Goal: Information Seeking & Learning: Learn about a topic

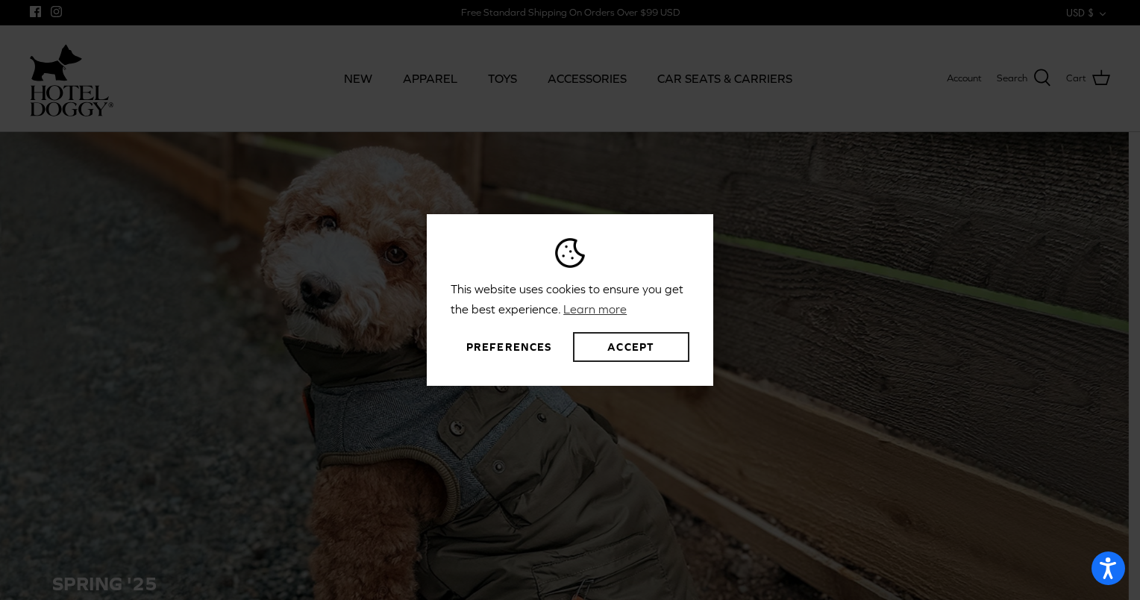
click at [645, 340] on button "Accept" at bounding box center [631, 347] width 116 height 30
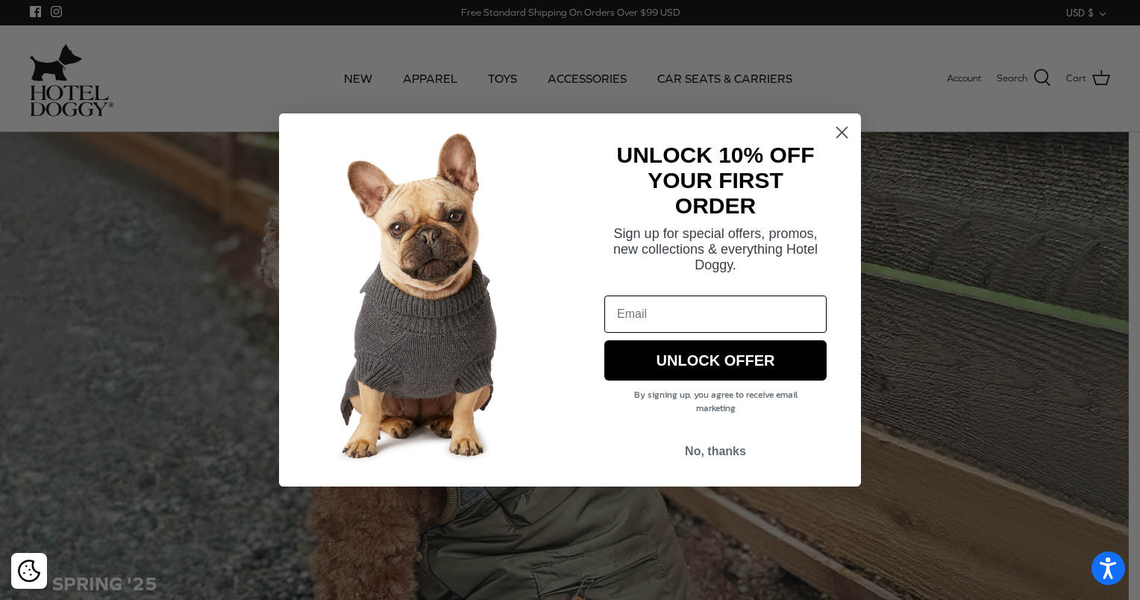
click at [831, 122] on icon "Close dialog" at bounding box center [842, 132] width 26 height 26
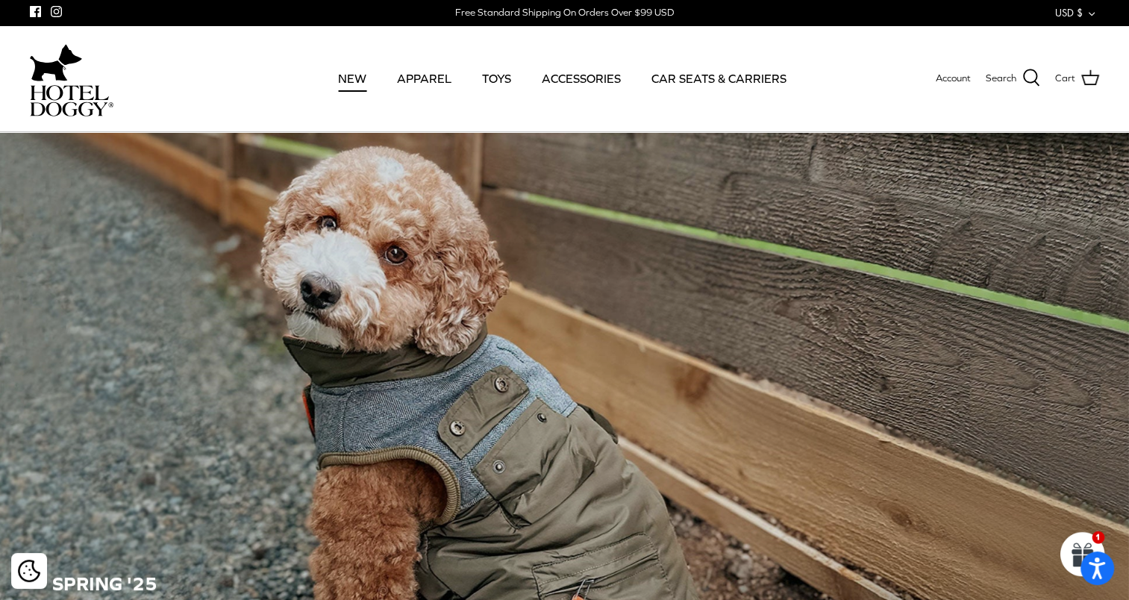
click at [371, 74] on link "NEW" at bounding box center [352, 78] width 55 height 51
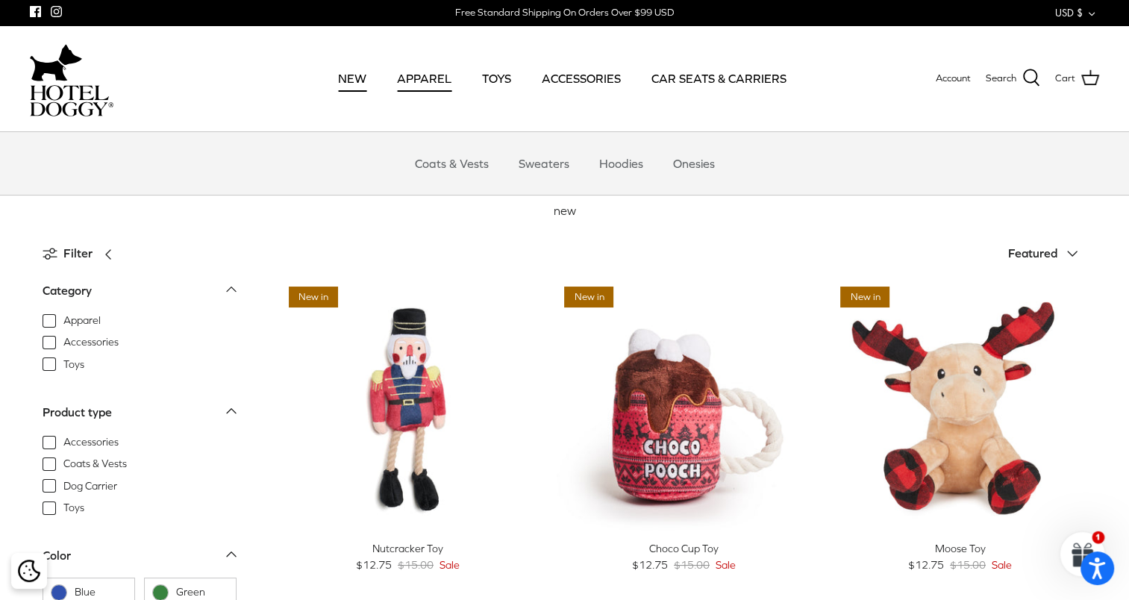
click at [406, 72] on link "APPAREL" at bounding box center [424, 78] width 81 height 51
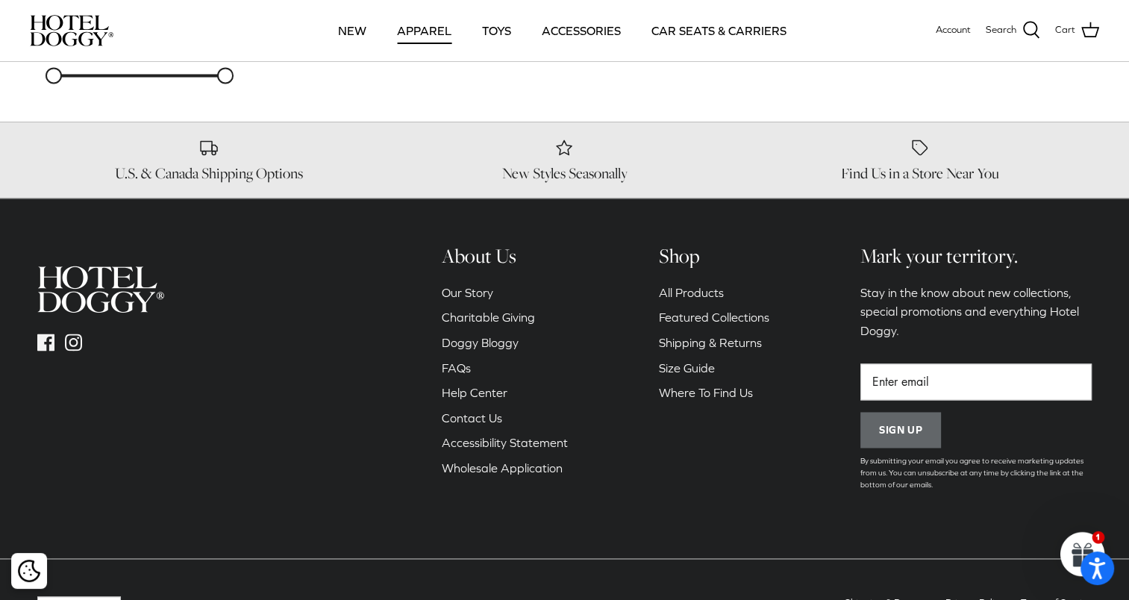
scroll to position [2191, 0]
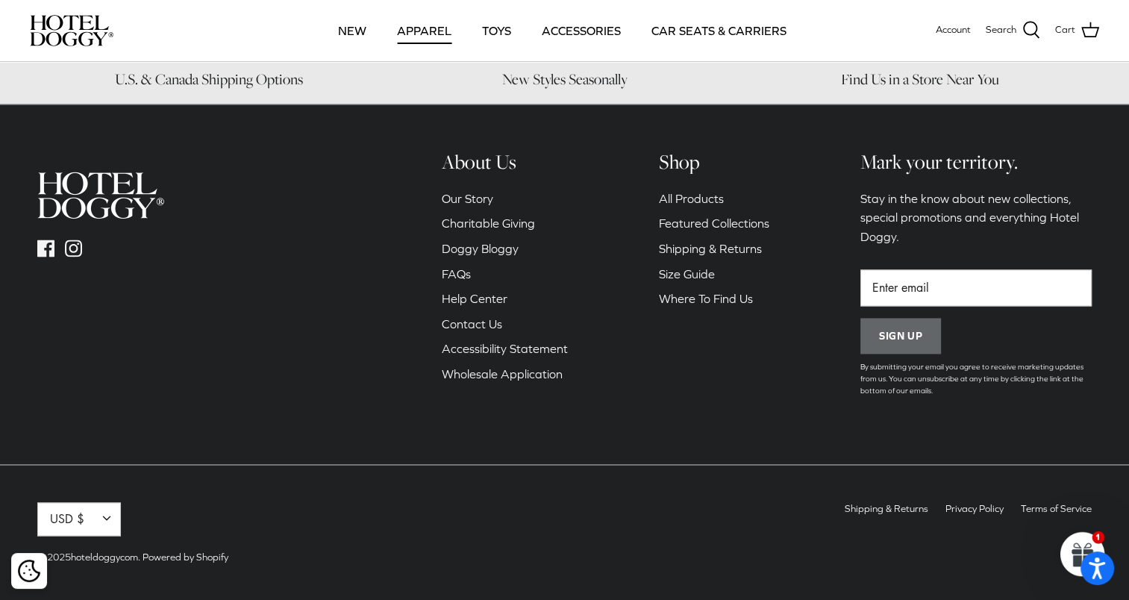
click at [105, 518] on button "USD $ Down" at bounding box center [79, 519] width 84 height 34
click at [78, 451] on link "CAD $" at bounding box center [77, 453] width 78 height 32
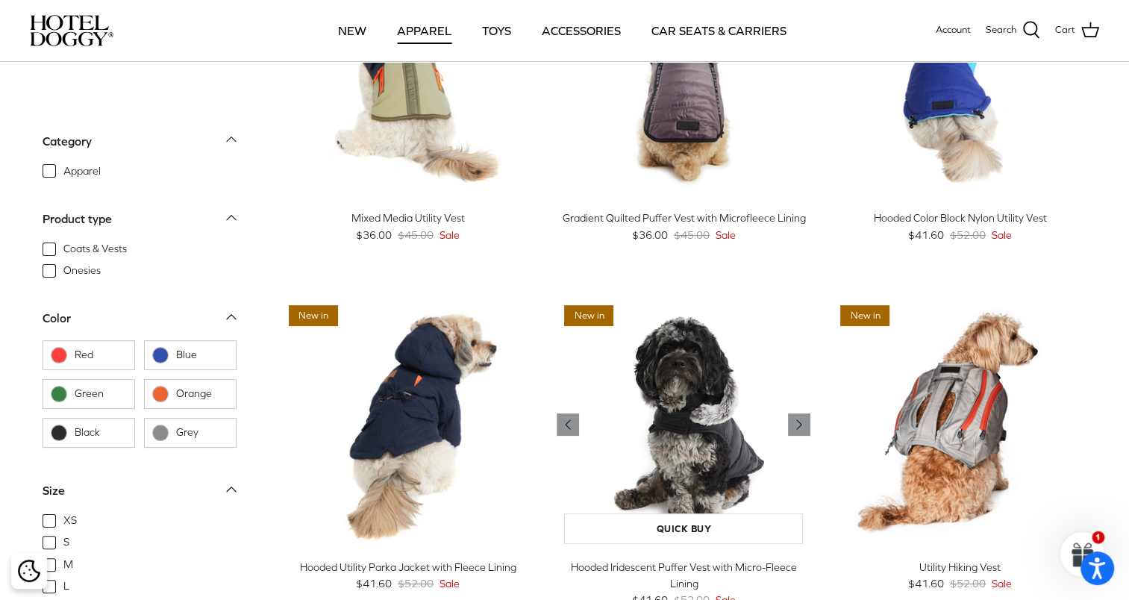
scroll to position [224, 0]
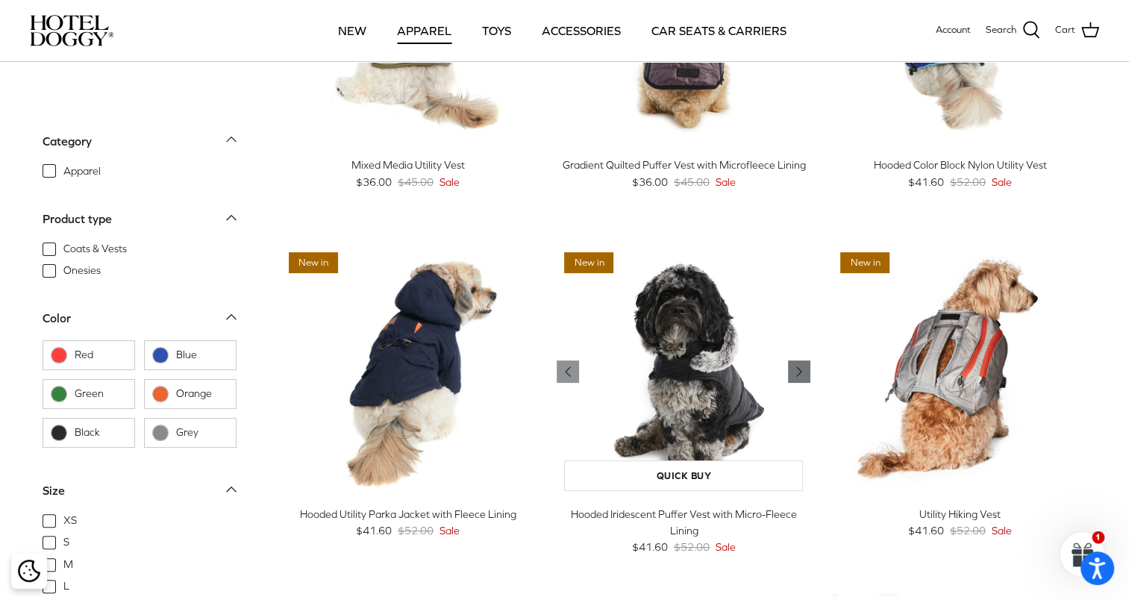
click at [798, 365] on icon "Right" at bounding box center [799, 372] width 18 height 18
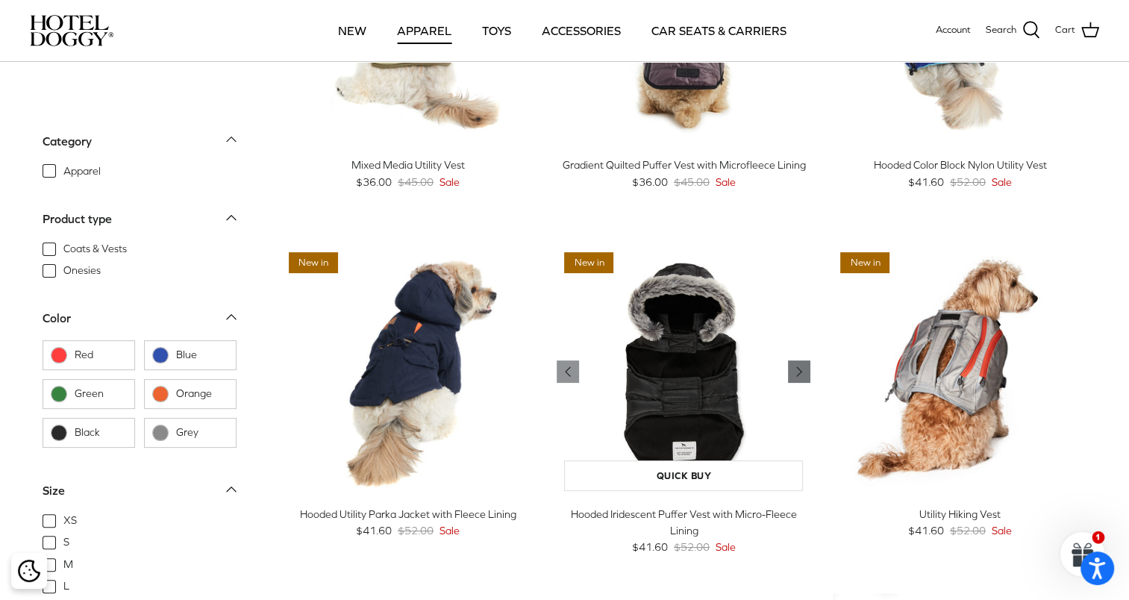
click at [798, 365] on icon "Right" at bounding box center [799, 372] width 18 height 18
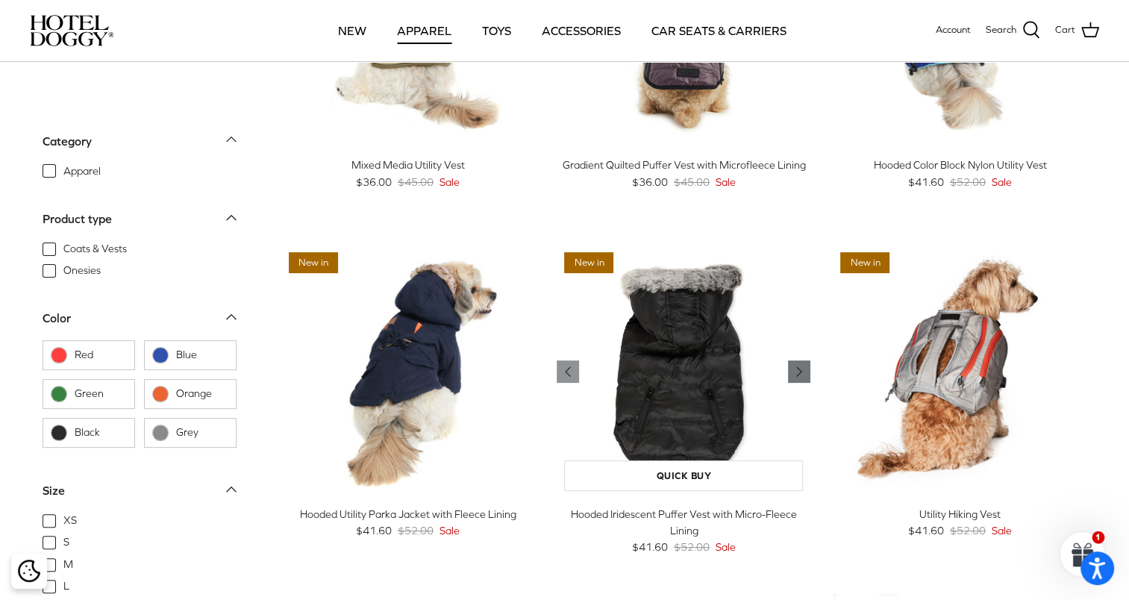
click at [798, 365] on icon "Right" at bounding box center [799, 372] width 18 height 18
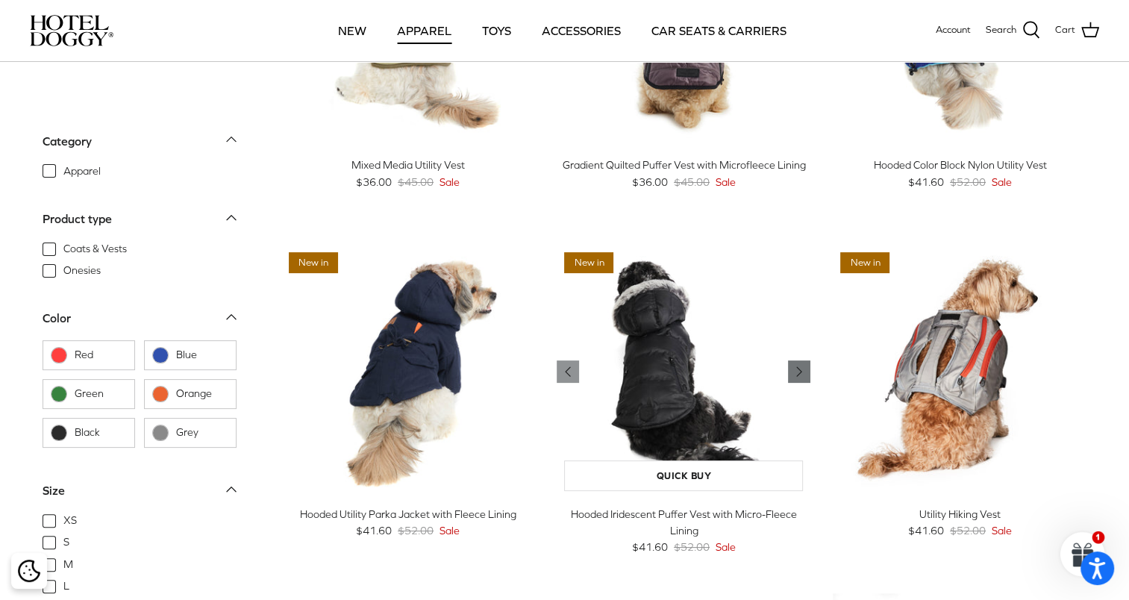
click at [798, 365] on icon "Right" at bounding box center [799, 372] width 18 height 18
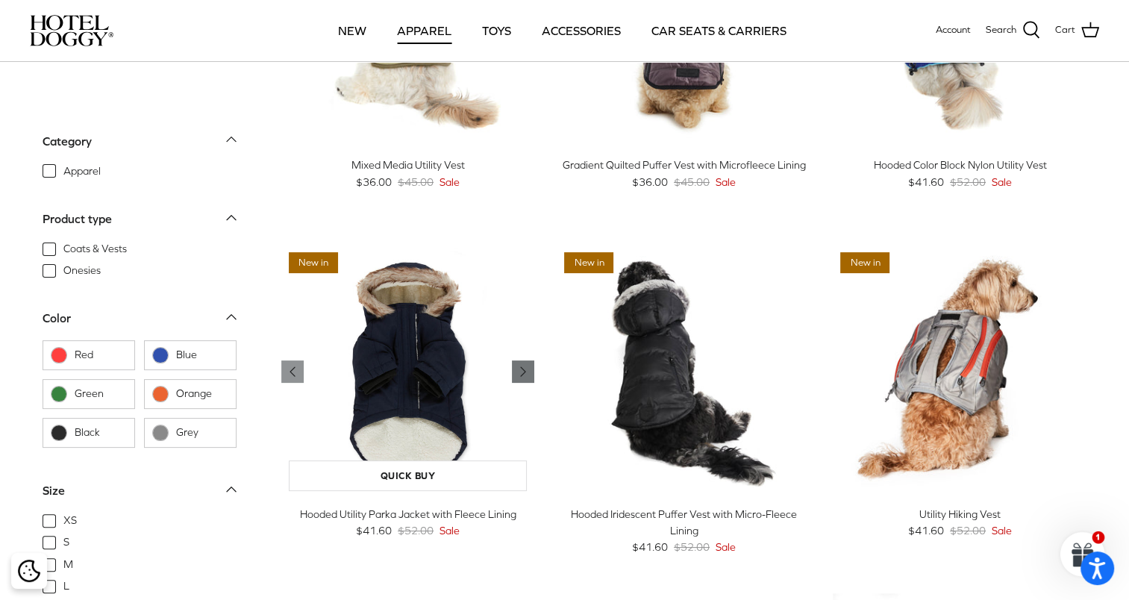
click at [533, 369] on link "Right" at bounding box center [523, 371] width 22 height 22
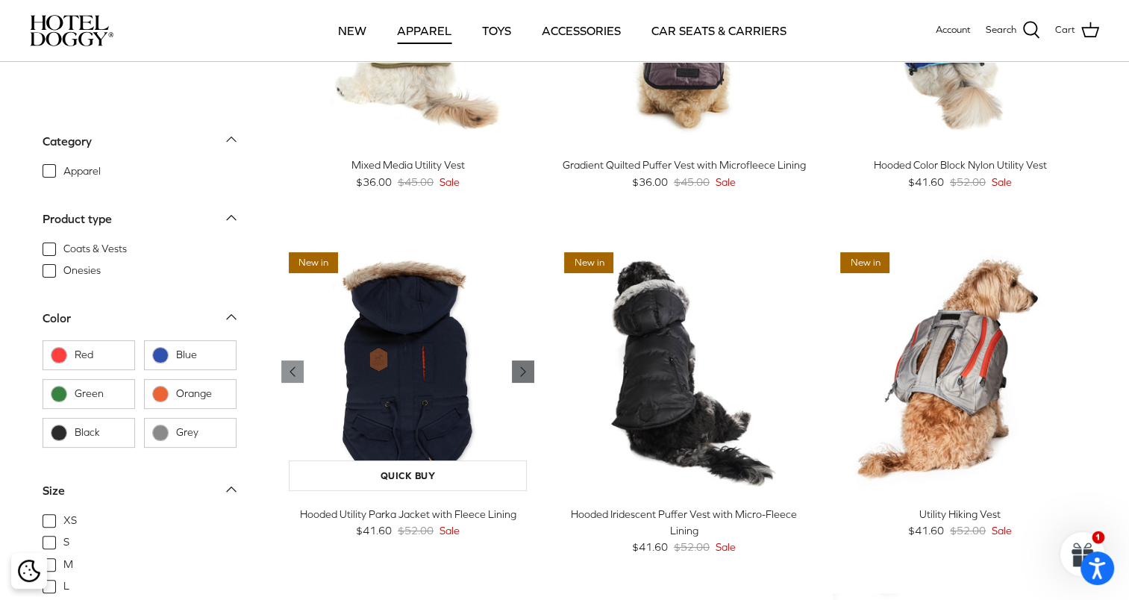
click at [530, 370] on icon "Right" at bounding box center [523, 372] width 18 height 18
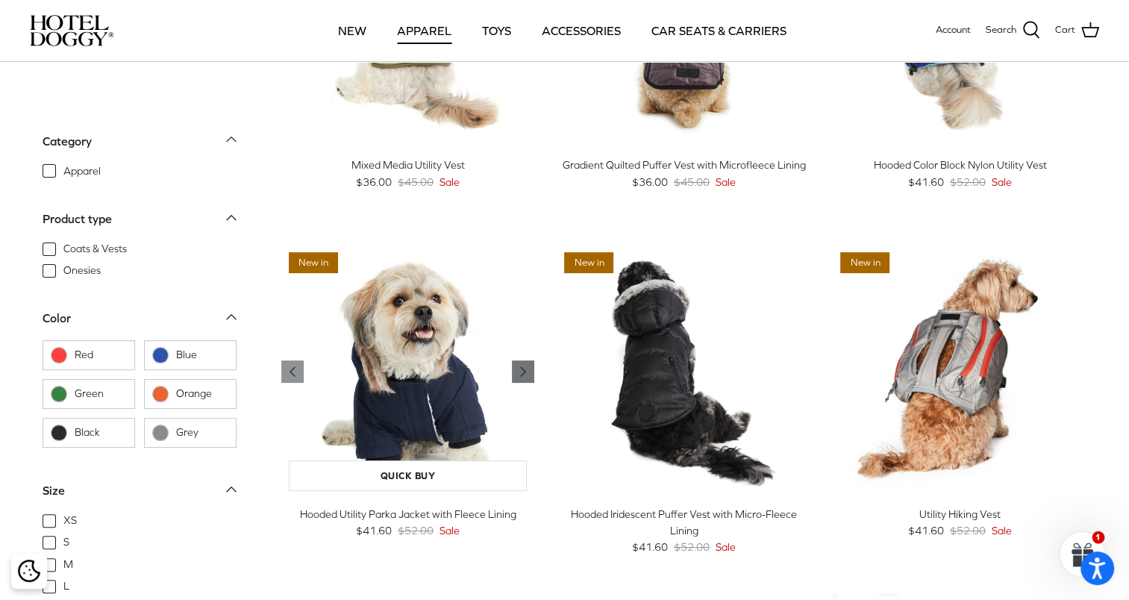
click at [530, 370] on icon "Right" at bounding box center [523, 372] width 18 height 18
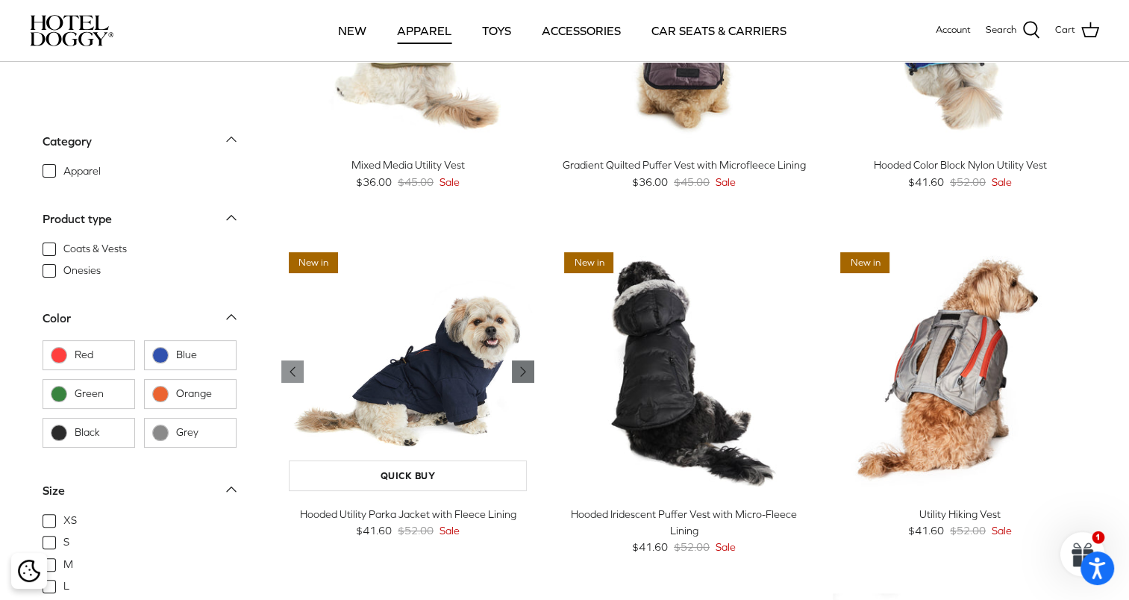
click at [530, 370] on icon "Right" at bounding box center [523, 372] width 18 height 18
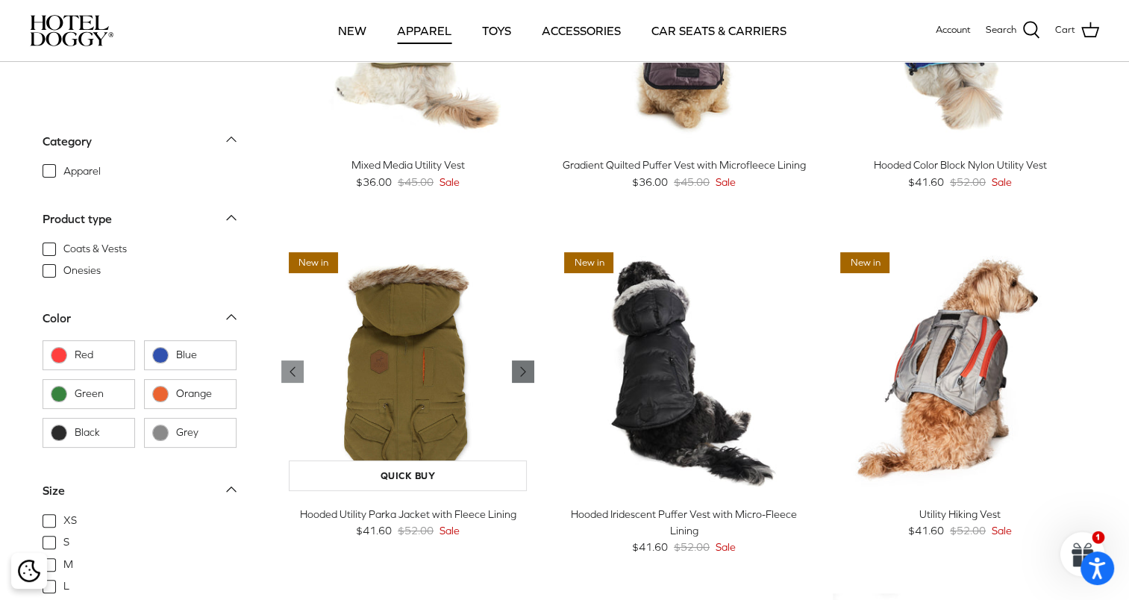
click at [530, 370] on icon "Right" at bounding box center [523, 372] width 18 height 18
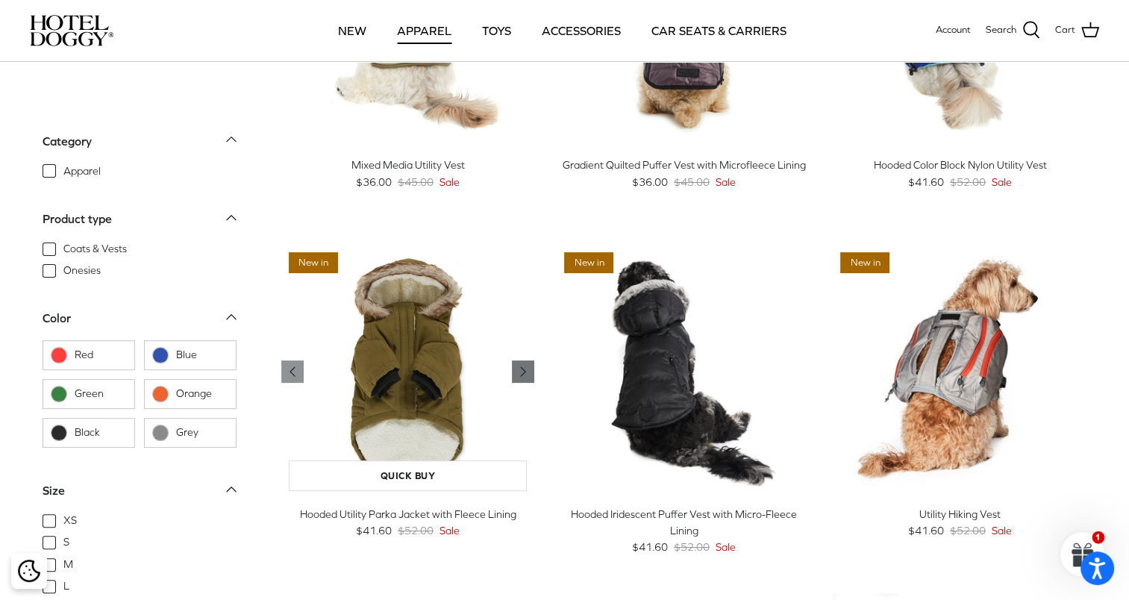
click at [530, 370] on icon "Right" at bounding box center [523, 372] width 18 height 18
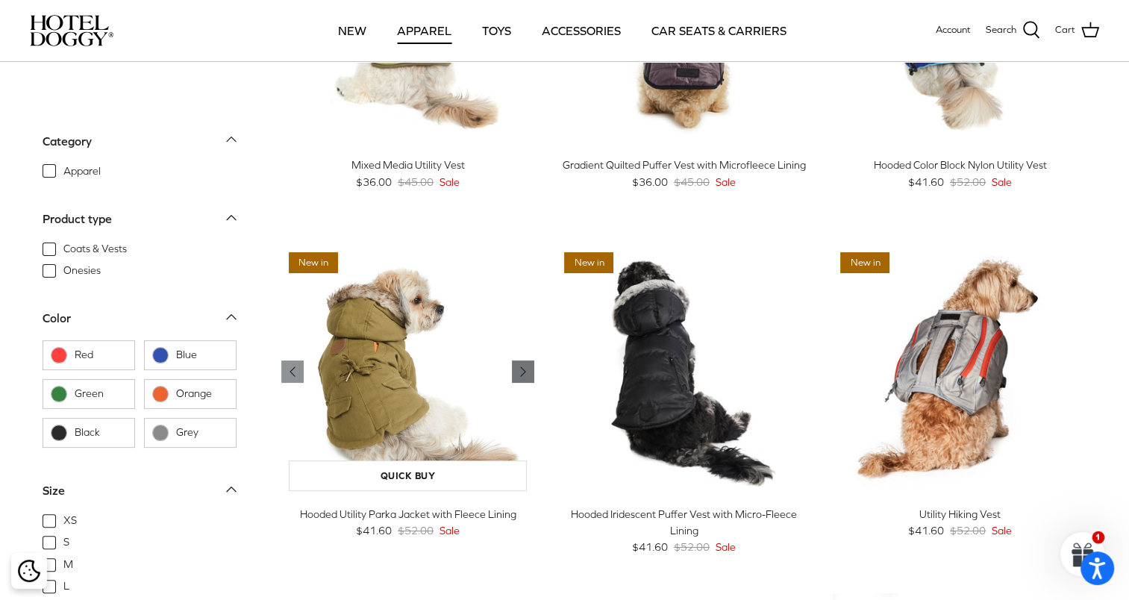
click at [530, 370] on icon "Right" at bounding box center [523, 372] width 18 height 18
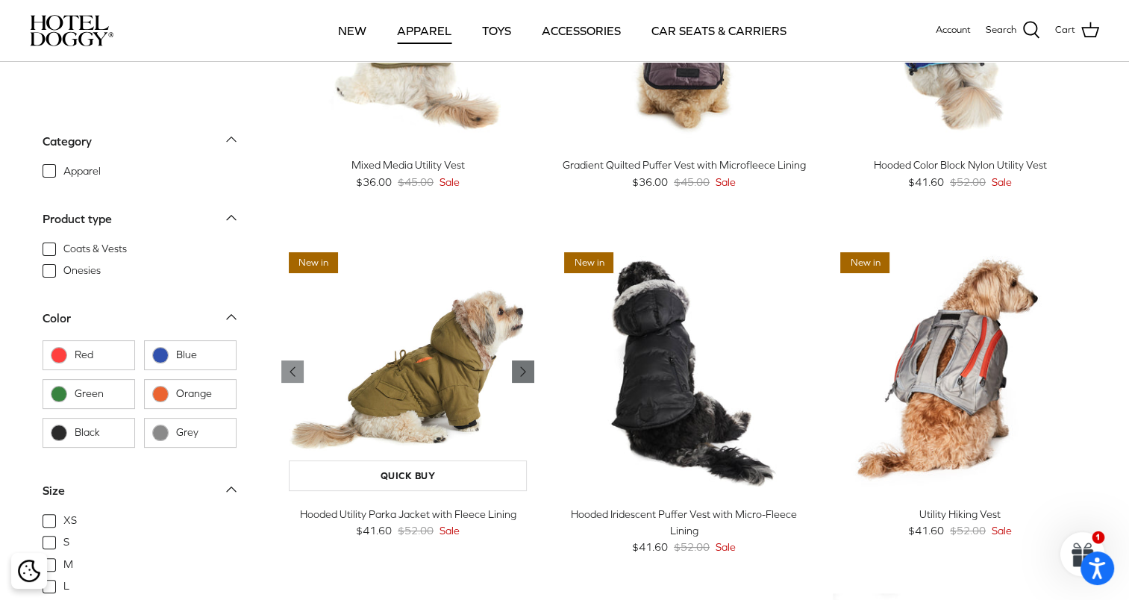
click at [530, 370] on icon "Right" at bounding box center [523, 372] width 18 height 18
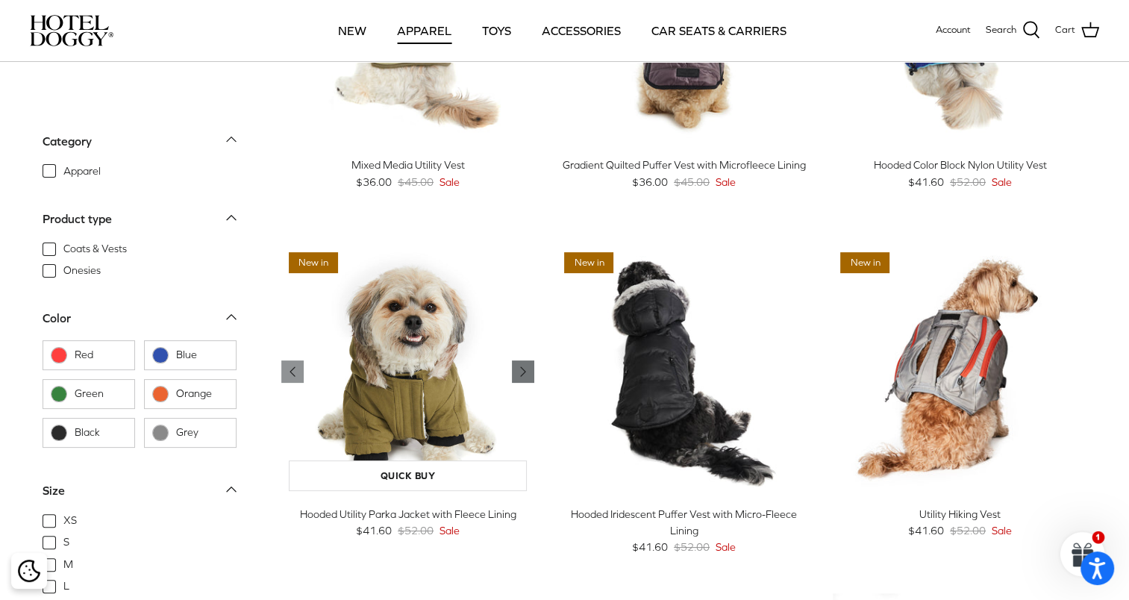
click at [530, 370] on icon "Right" at bounding box center [523, 372] width 18 height 18
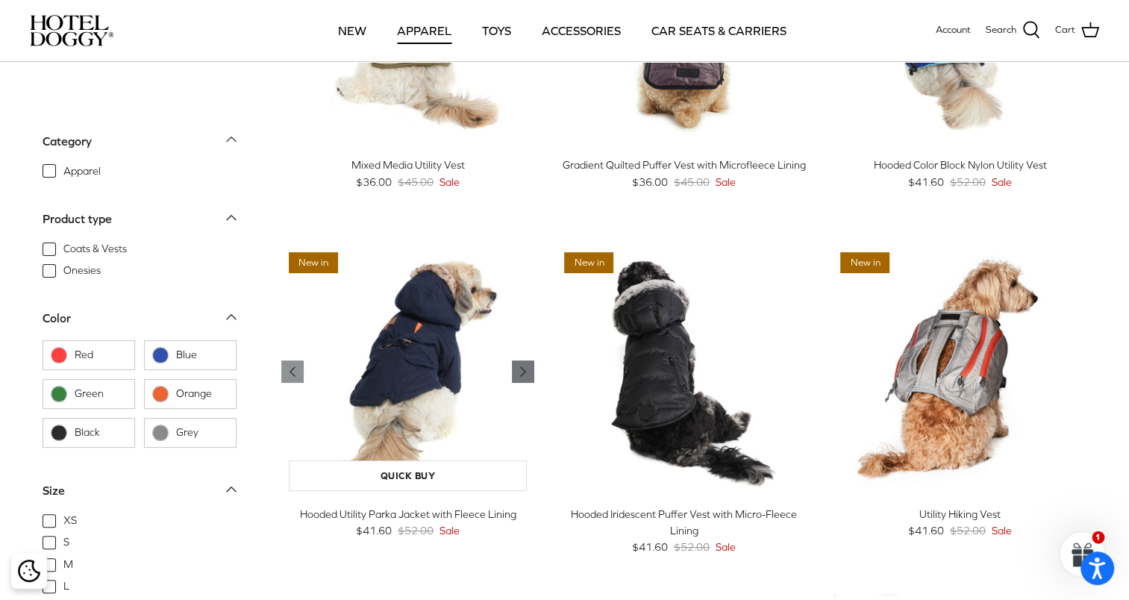
click at [530, 370] on icon "Right" at bounding box center [523, 372] width 18 height 18
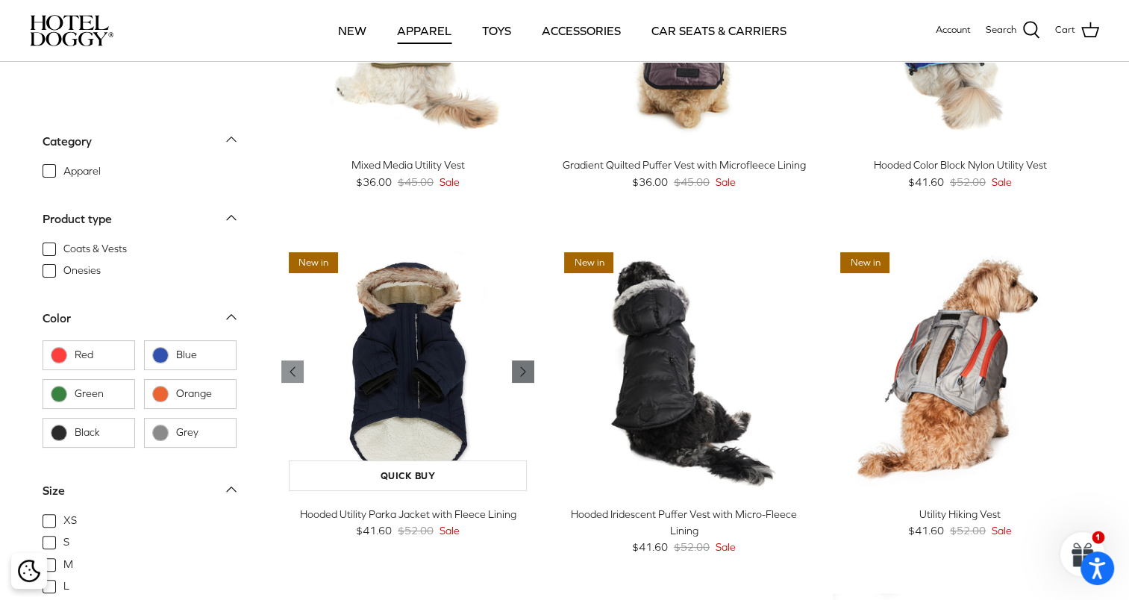
click at [530, 370] on icon "Right" at bounding box center [523, 372] width 18 height 18
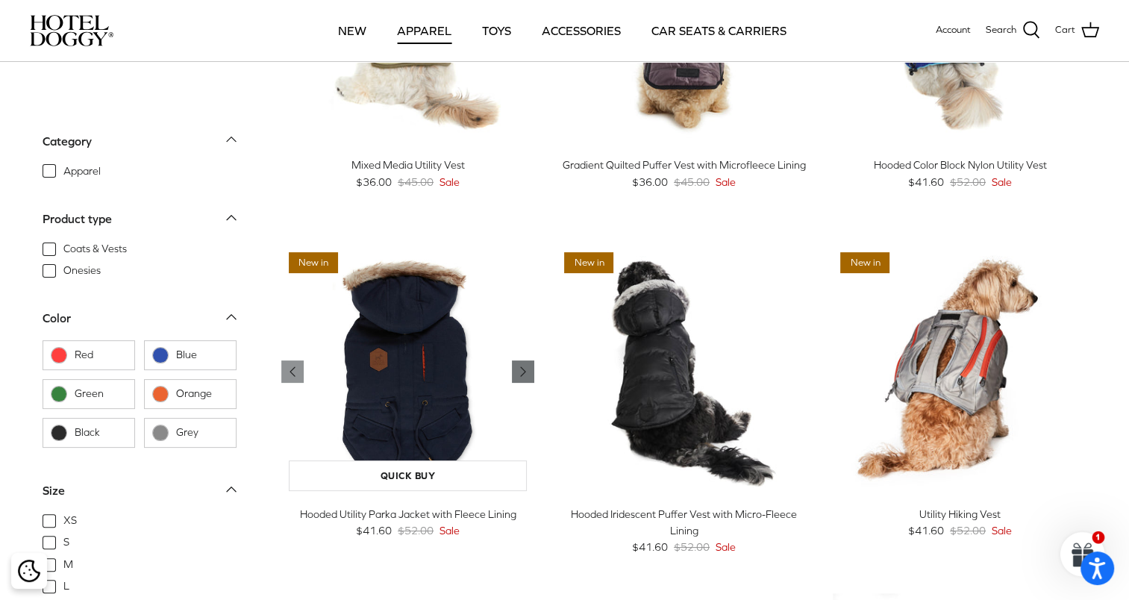
click at [530, 370] on icon "Right" at bounding box center [523, 372] width 18 height 18
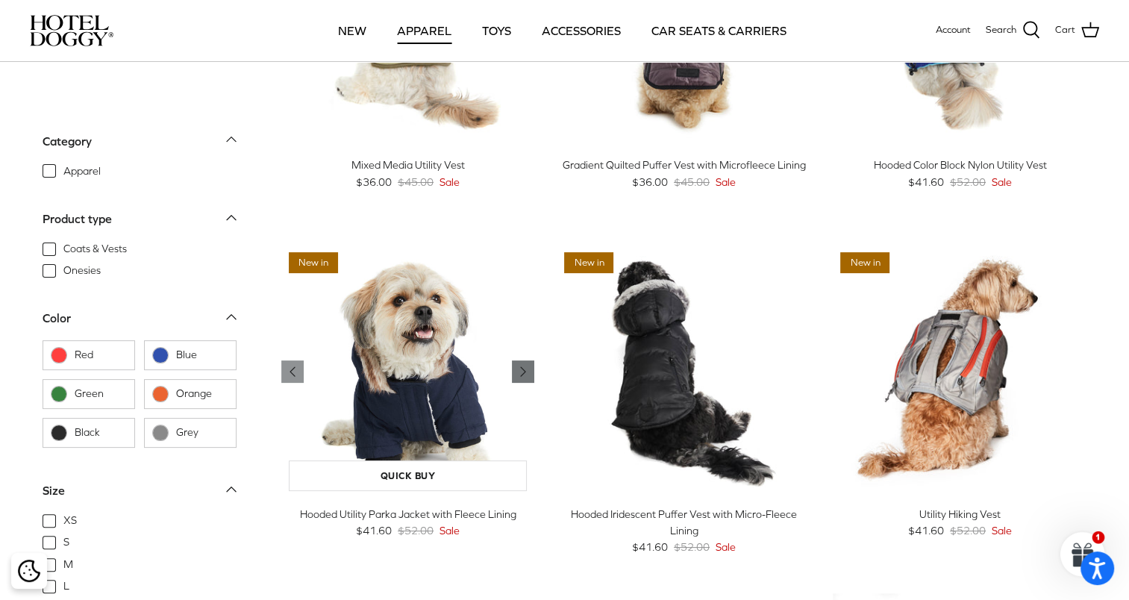
click at [530, 370] on icon "Right" at bounding box center [523, 372] width 18 height 18
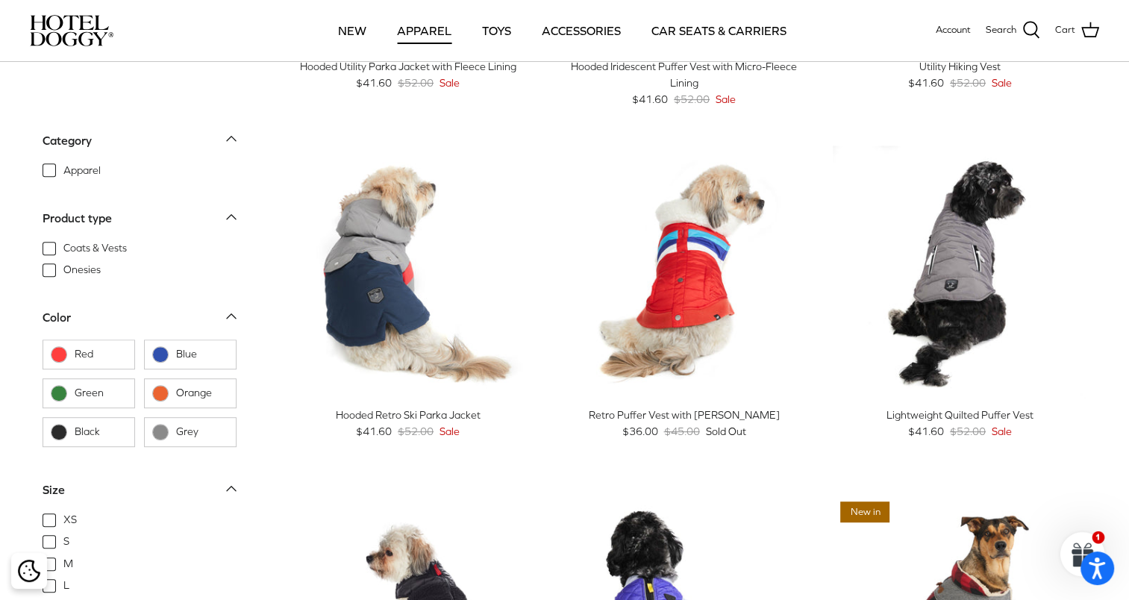
scroll to position [522, 0]
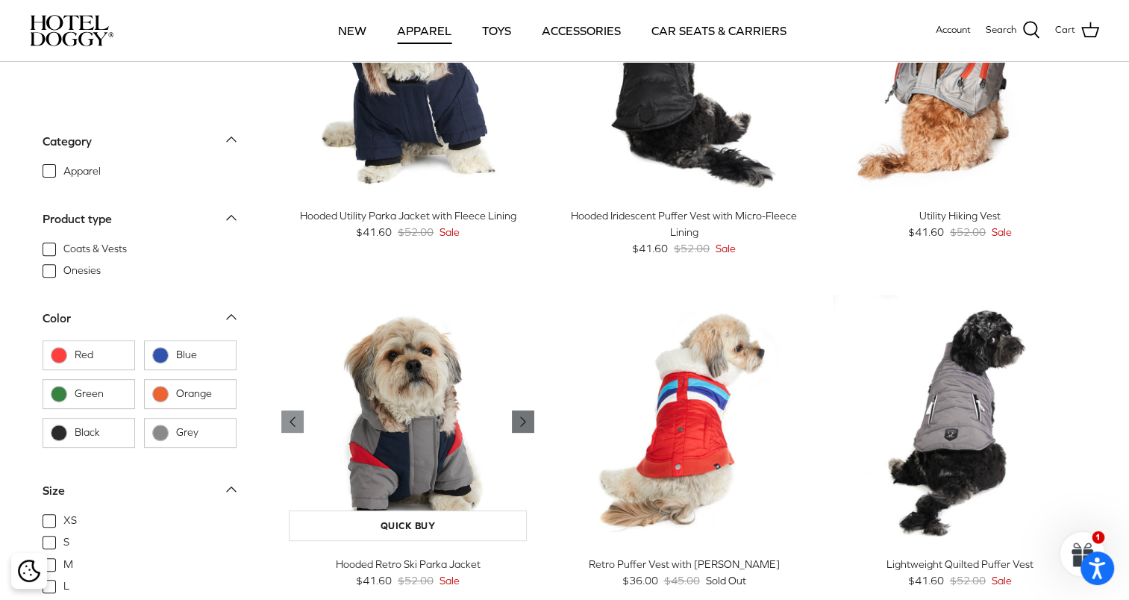
click at [531, 420] on icon "Right" at bounding box center [523, 422] width 18 height 18
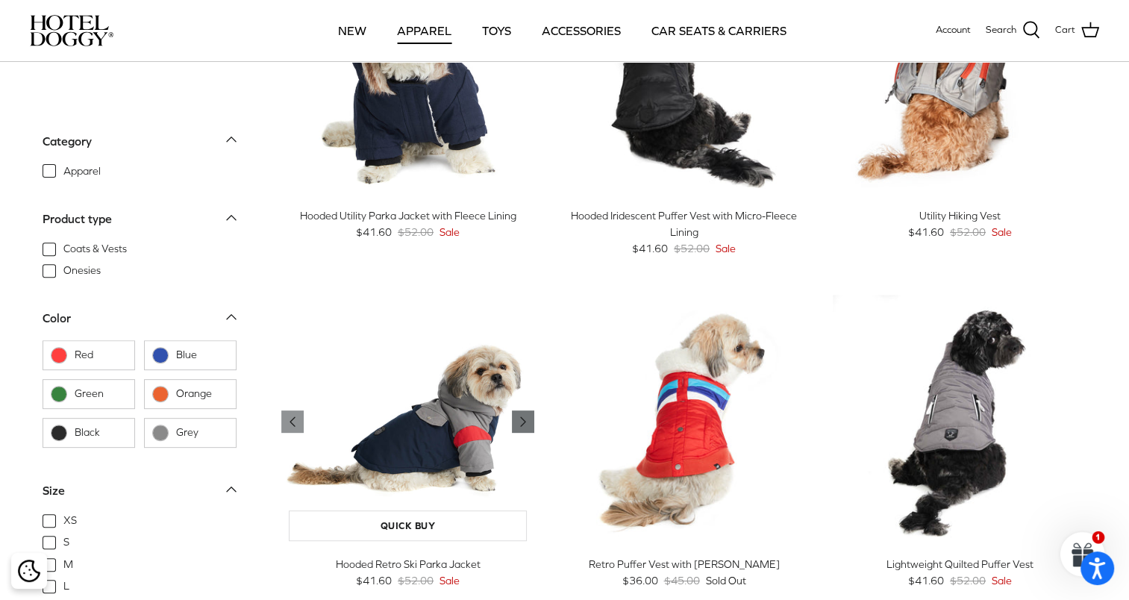
click at [531, 420] on icon "Right" at bounding box center [523, 422] width 18 height 18
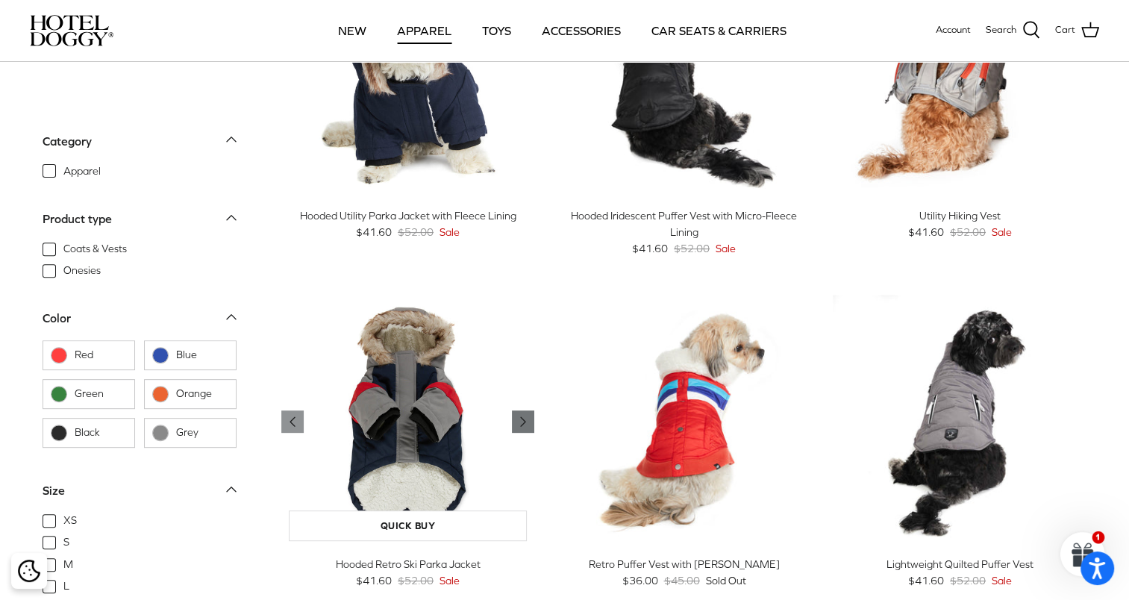
click at [531, 420] on icon "Right" at bounding box center [523, 422] width 18 height 18
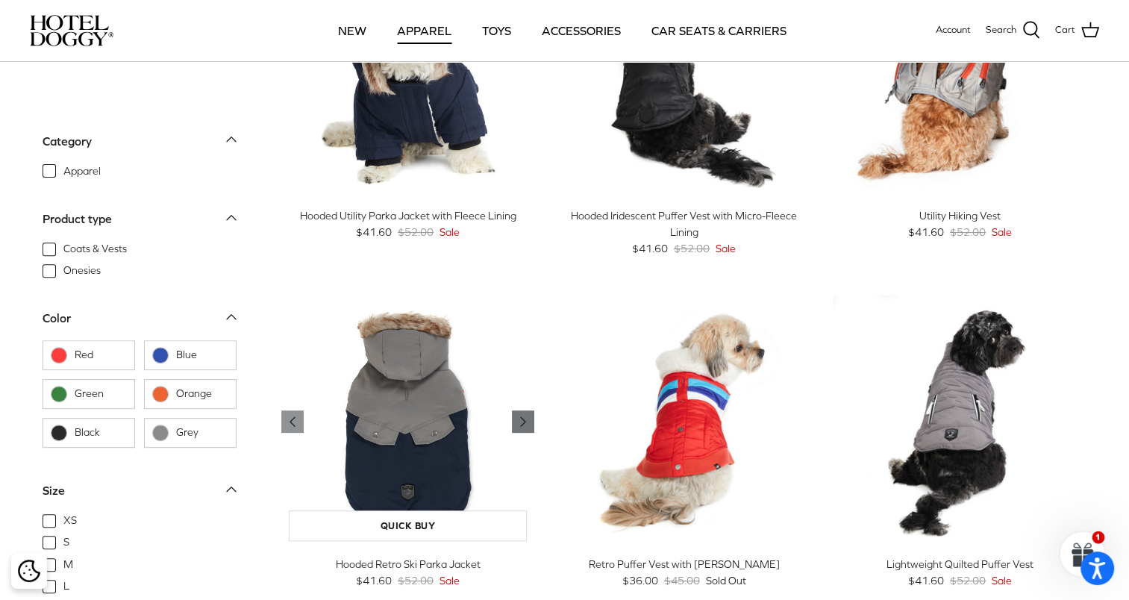
click at [531, 420] on icon "Right" at bounding box center [523, 422] width 18 height 18
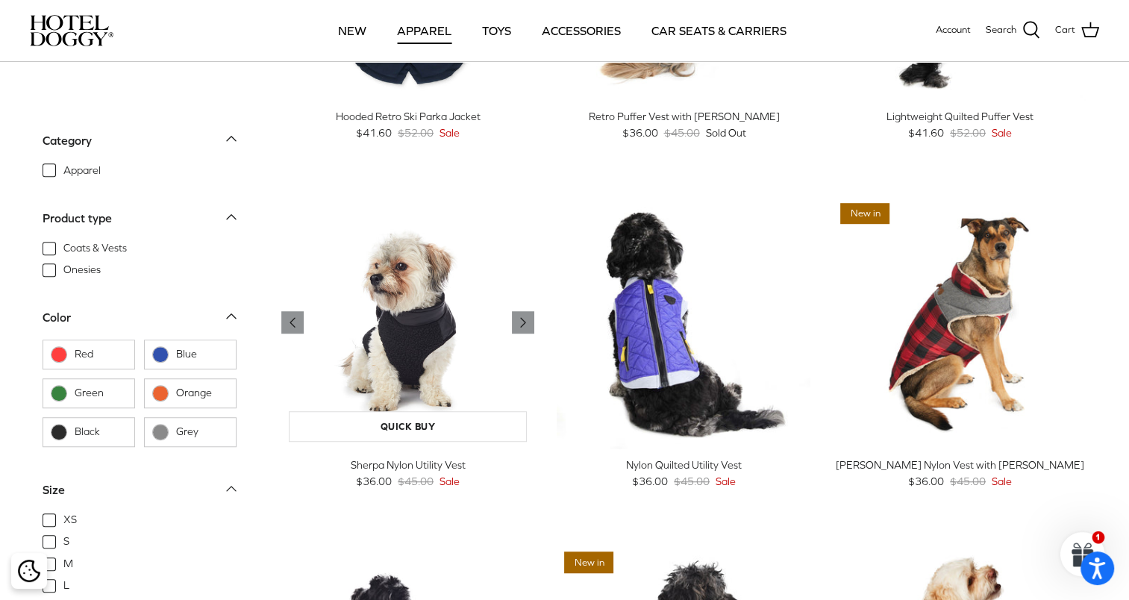
scroll to position [1045, 0]
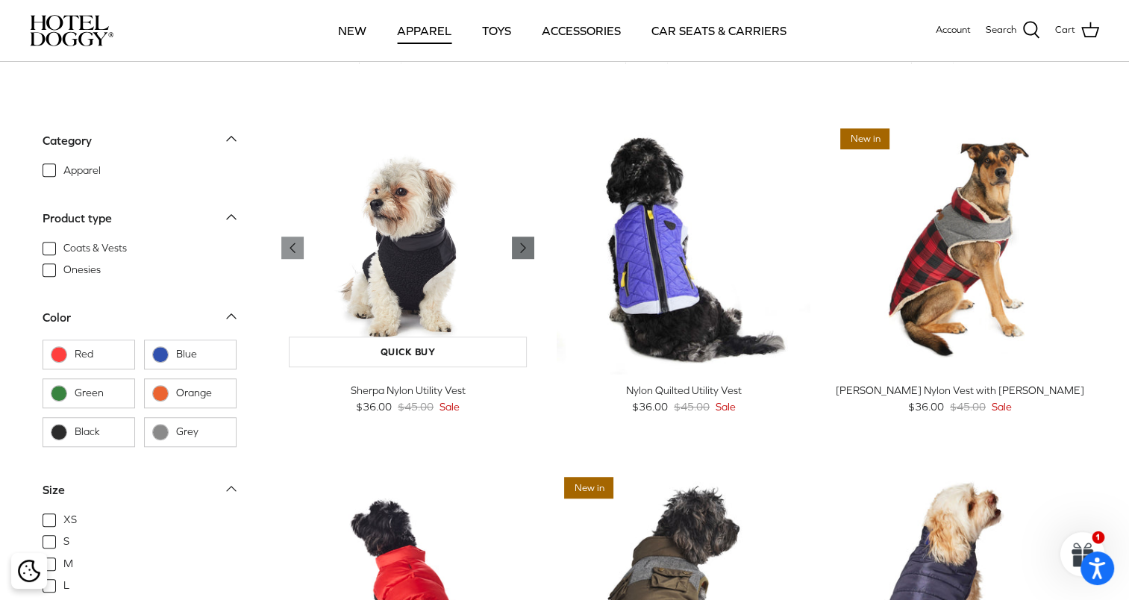
click at [527, 251] on icon "Right" at bounding box center [523, 248] width 18 height 18
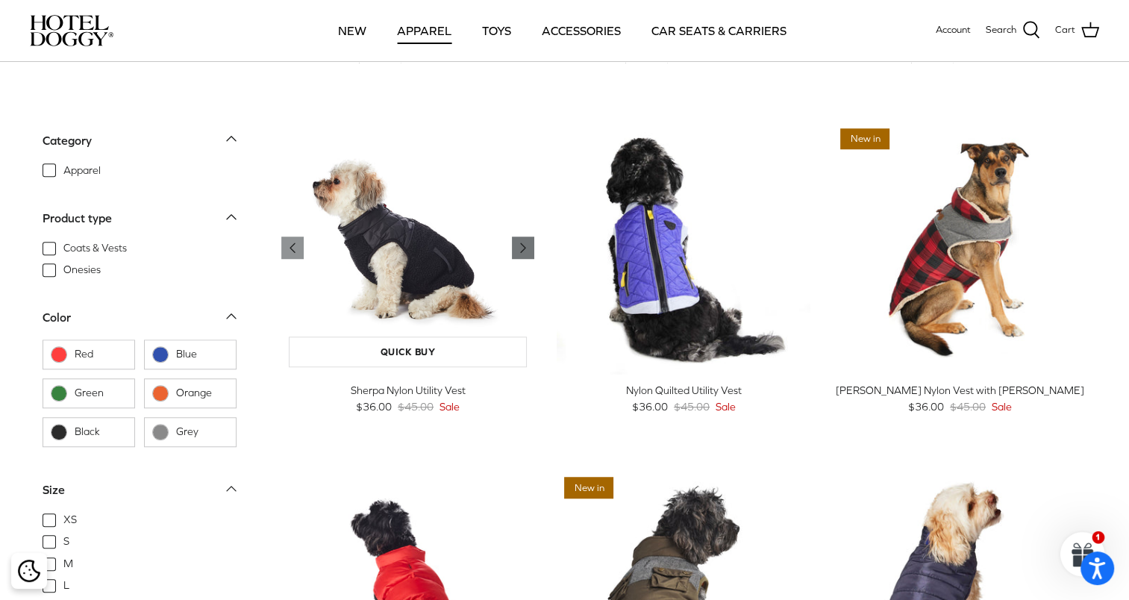
click at [527, 251] on icon "Right" at bounding box center [523, 248] width 18 height 18
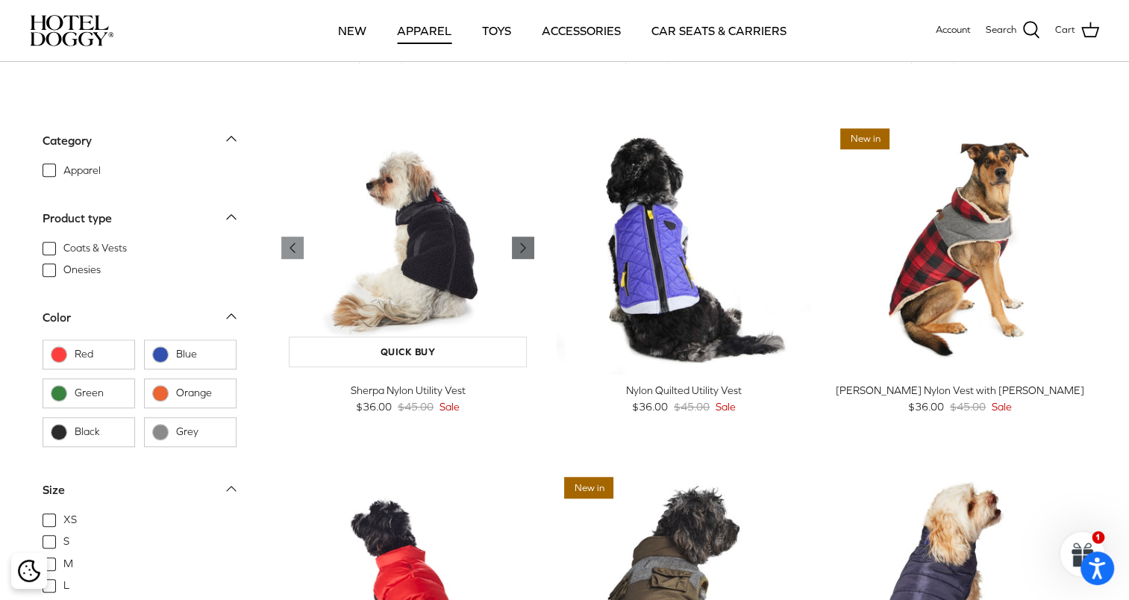
click at [527, 251] on icon "Right" at bounding box center [523, 248] width 18 height 18
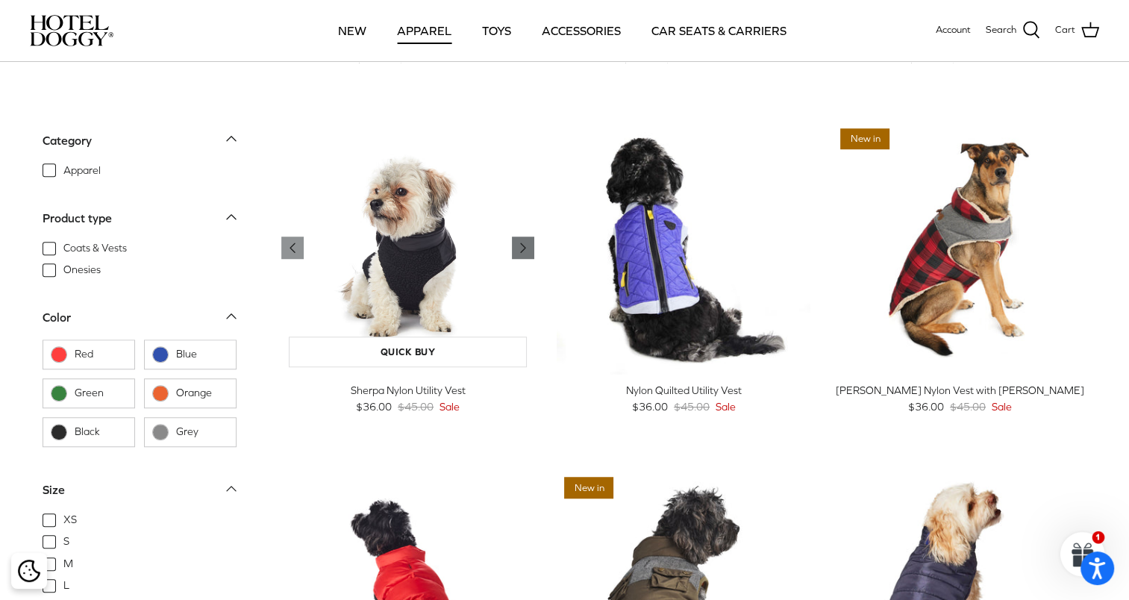
click at [527, 252] on icon "Right" at bounding box center [523, 248] width 18 height 18
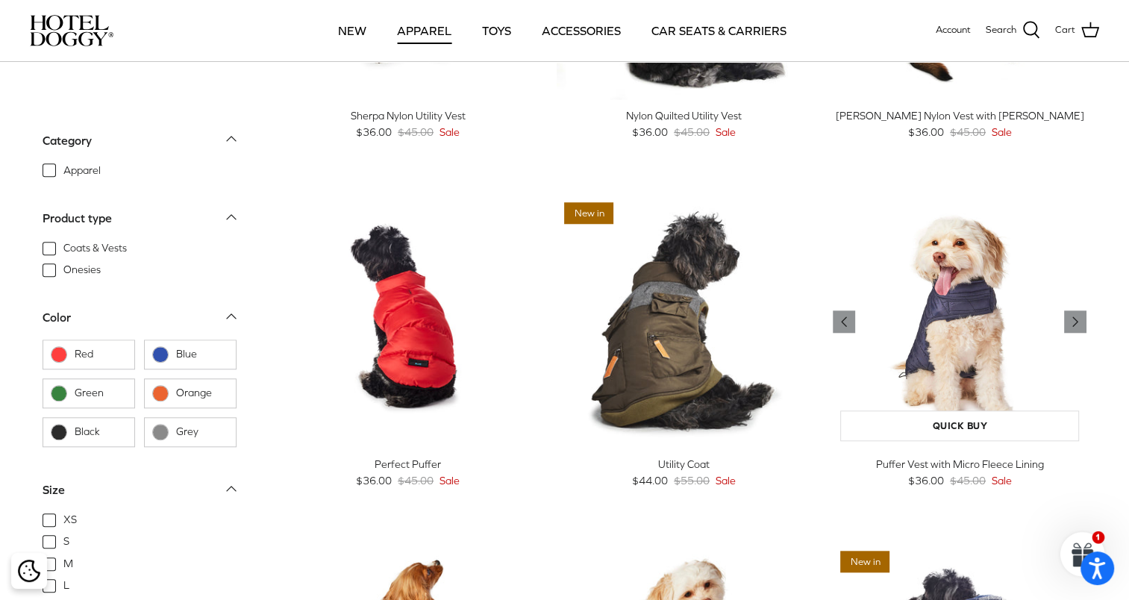
scroll to position [1343, 0]
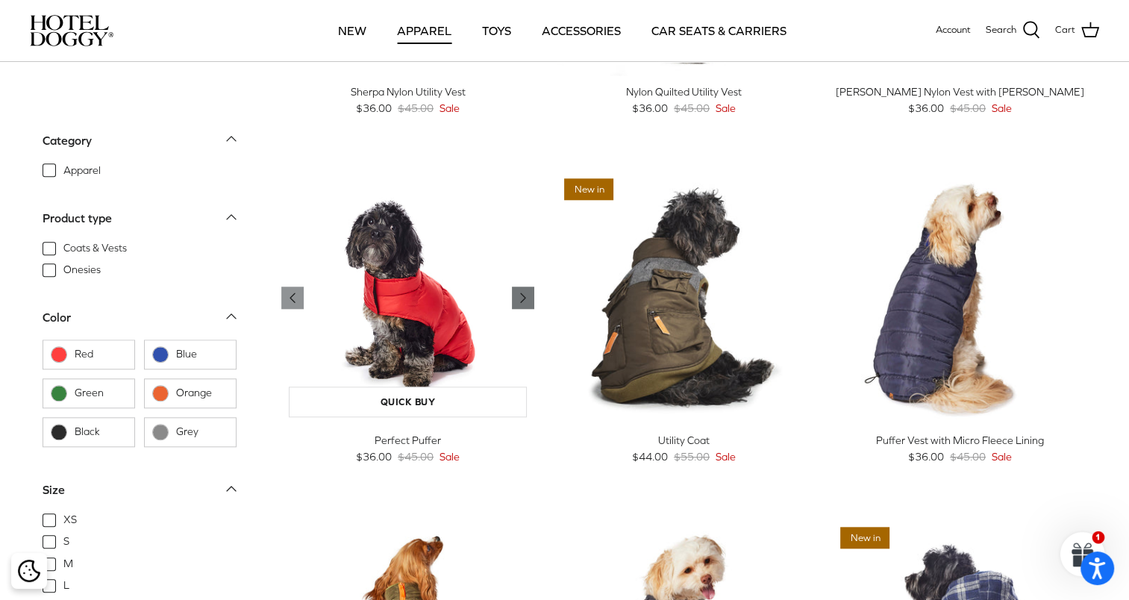
click at [516, 295] on icon "Right" at bounding box center [523, 298] width 18 height 18
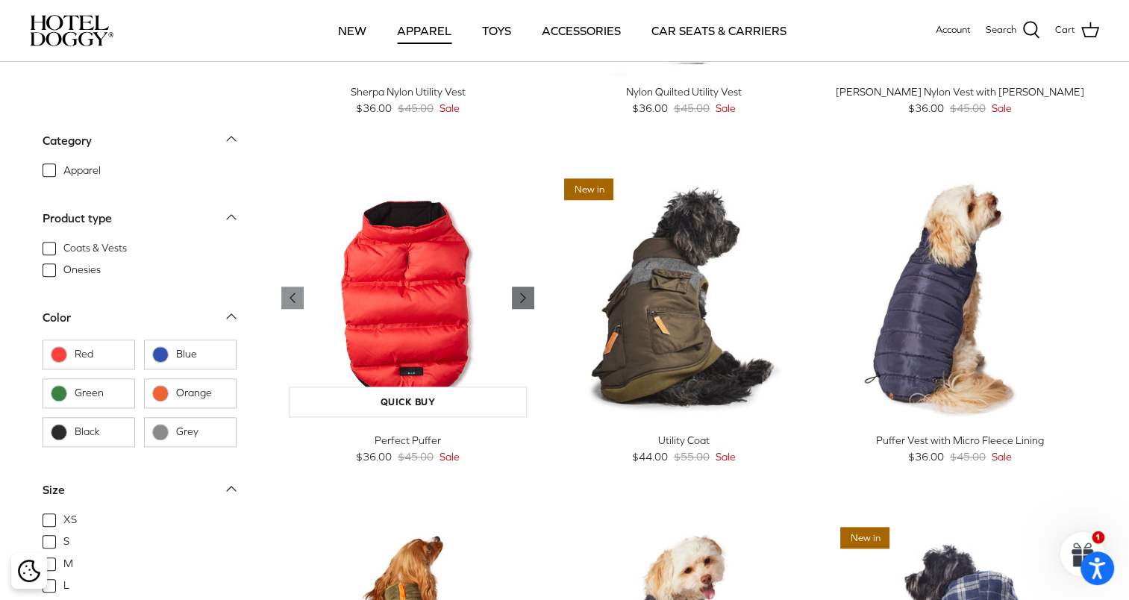
click at [516, 295] on icon "Right" at bounding box center [523, 298] width 18 height 18
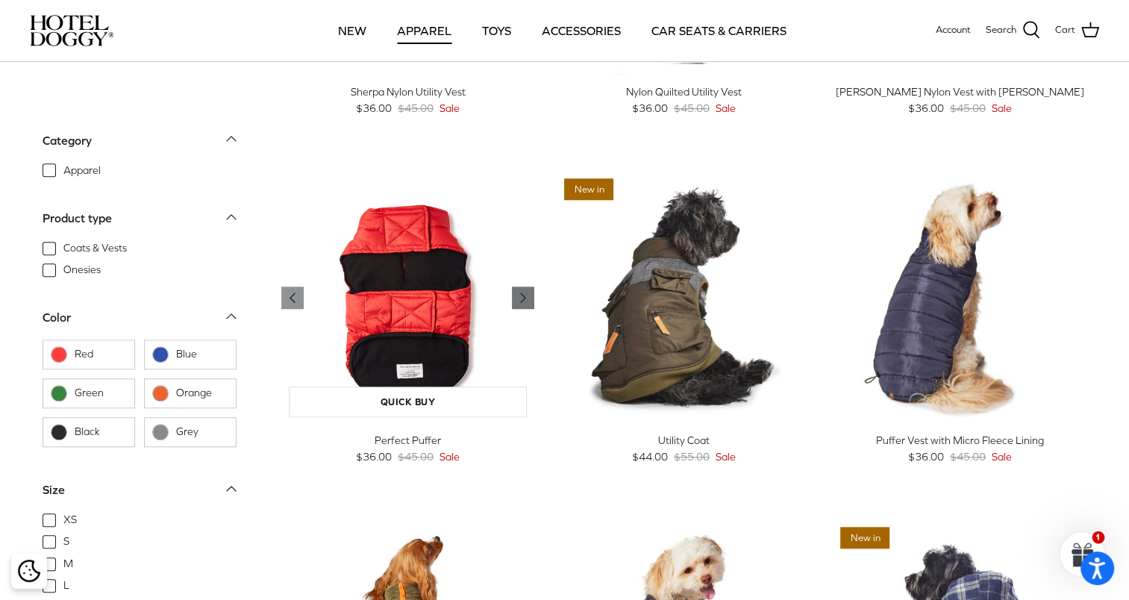
click at [516, 295] on icon "Right" at bounding box center [523, 298] width 18 height 18
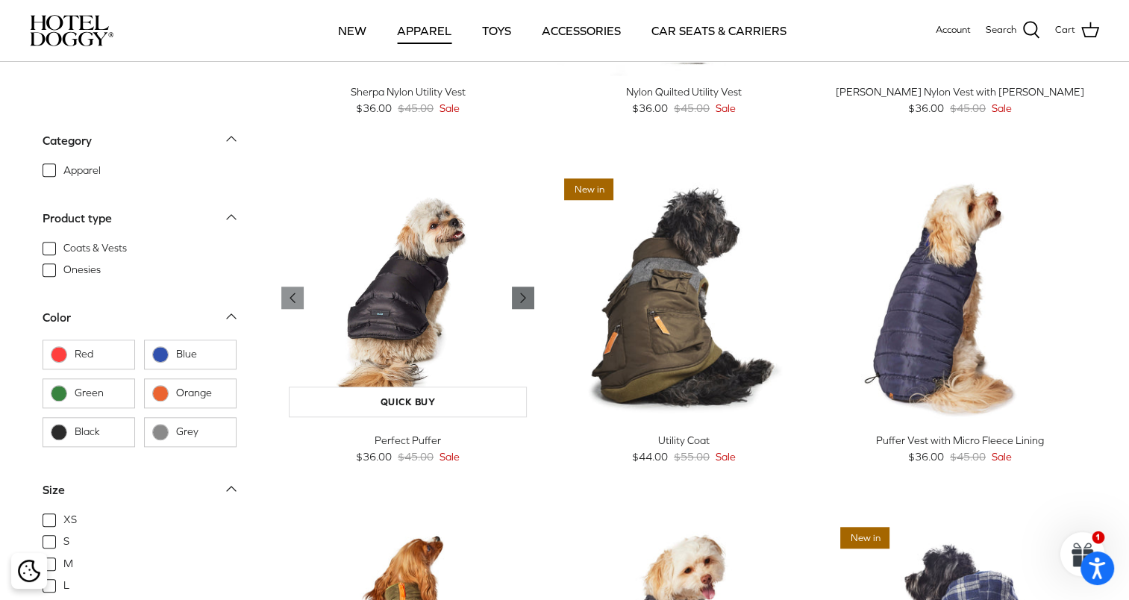
click at [516, 295] on icon "Right" at bounding box center [523, 298] width 18 height 18
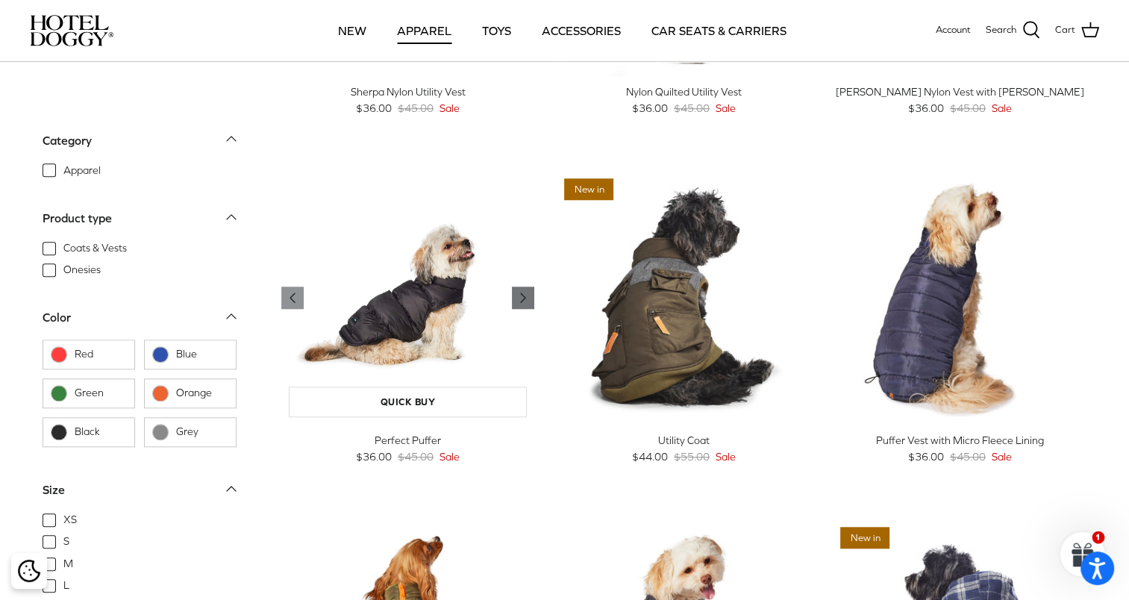
click at [516, 295] on icon "Right" at bounding box center [523, 298] width 18 height 18
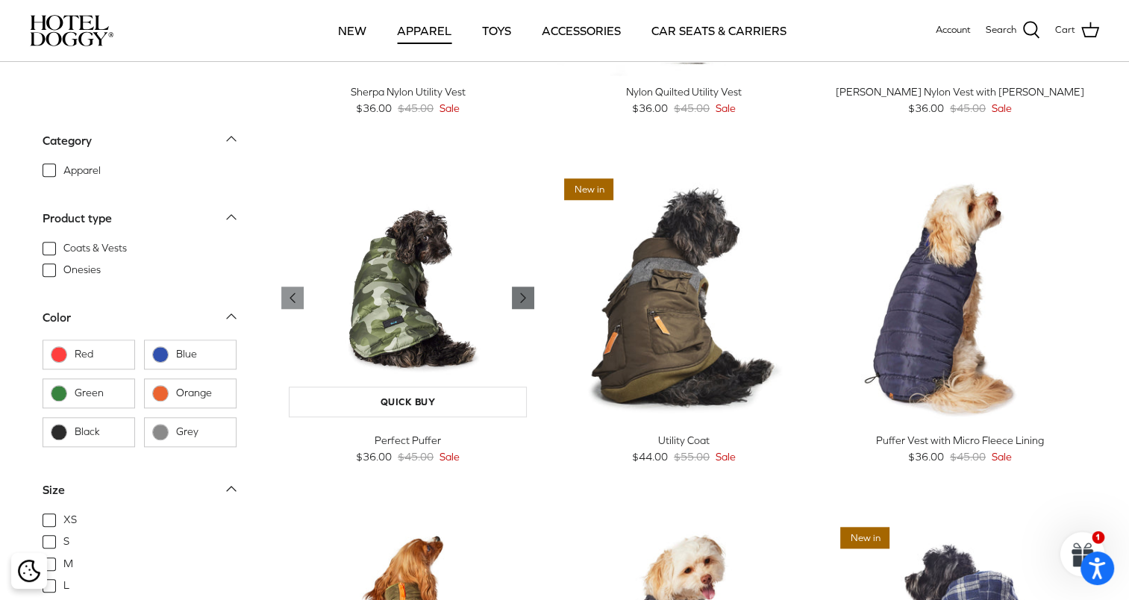
click at [516, 295] on icon "Right" at bounding box center [523, 298] width 18 height 18
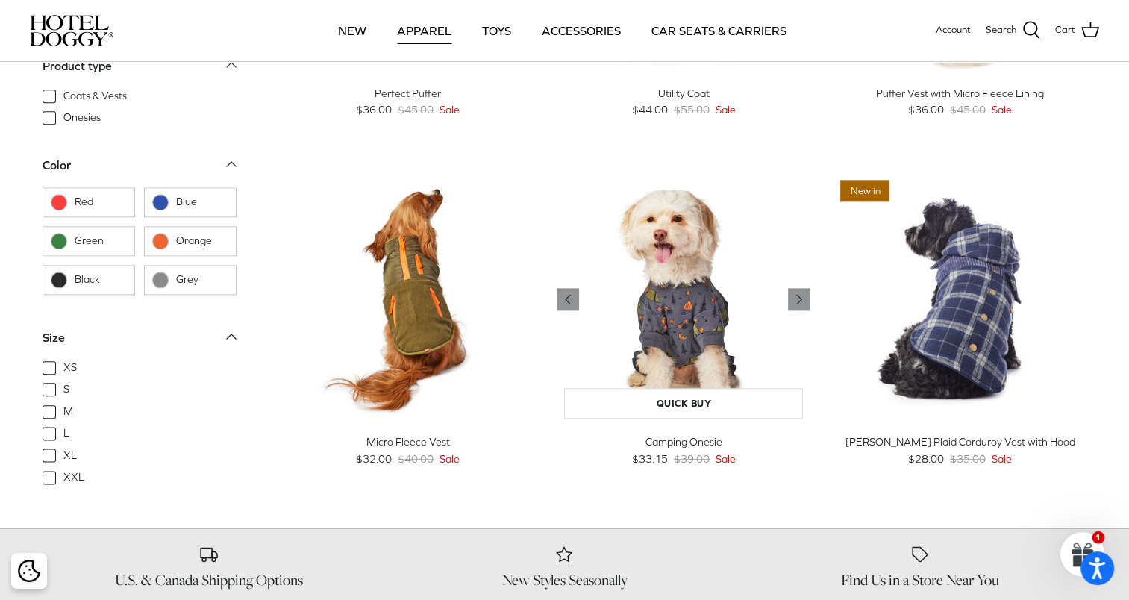
scroll to position [1716, 0]
